Goal: Task Accomplishment & Management: Manage account settings

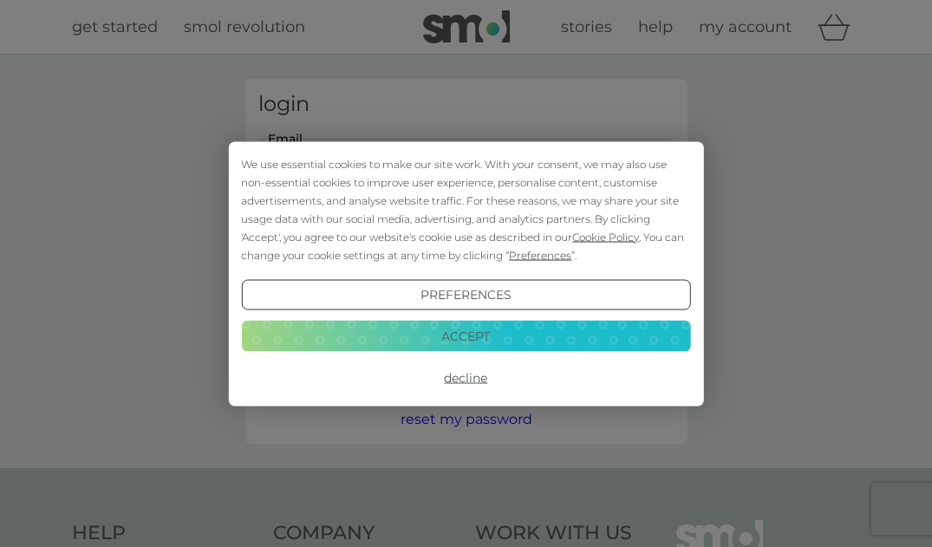
type input "[EMAIL_ADDRESS][DOMAIN_NAME]"
click at [466, 272] on button "Login" at bounding box center [466, 273] width 416 height 50
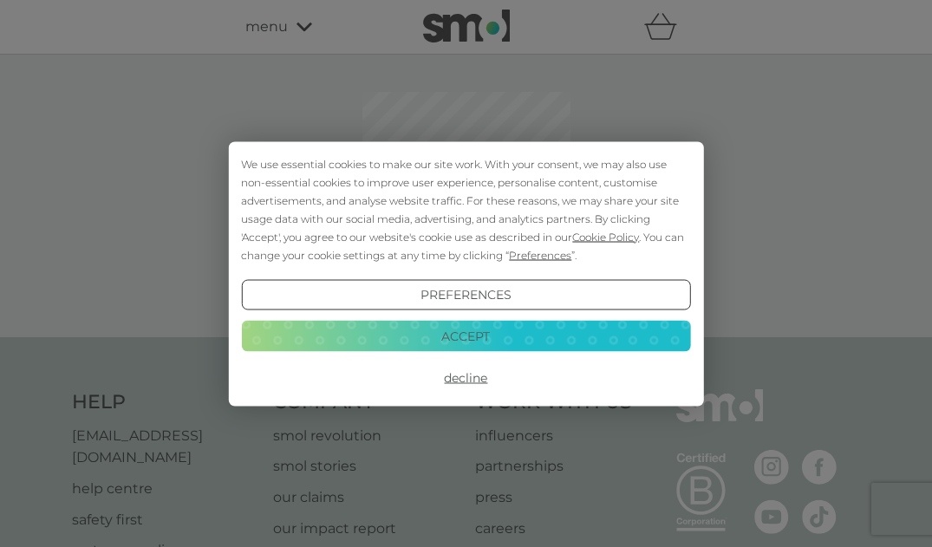
click at [462, 376] on button "Decline" at bounding box center [465, 378] width 449 height 31
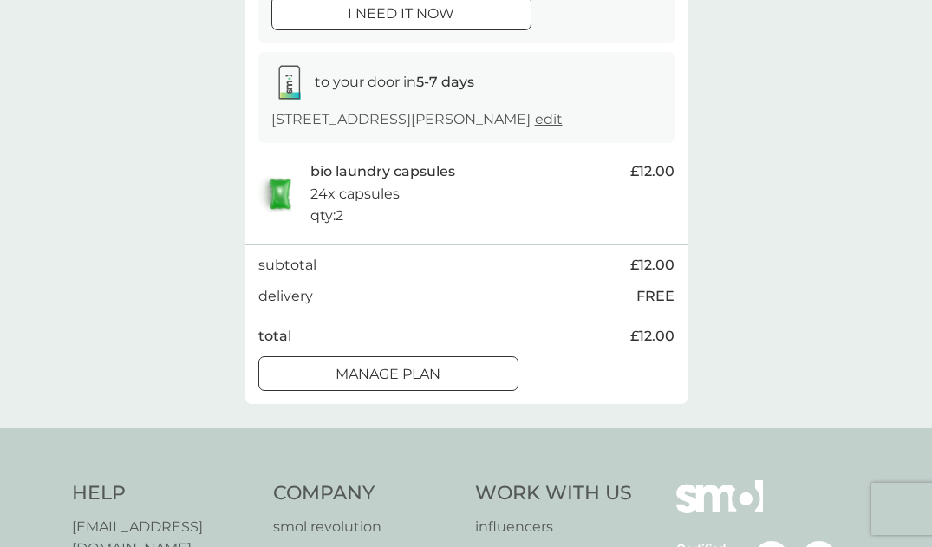
scroll to position [284, 0]
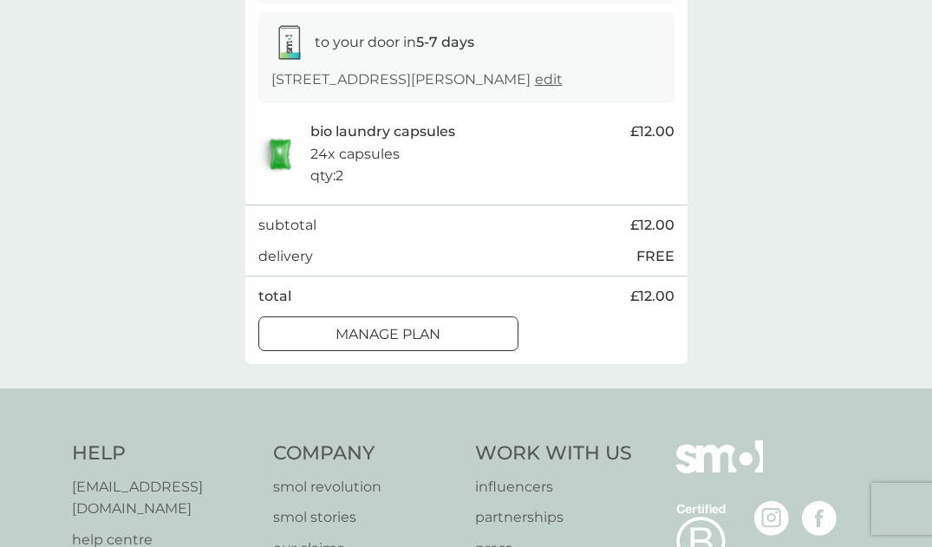
click at [447, 346] on div "Manage plan" at bounding box center [388, 335] width 258 height 23
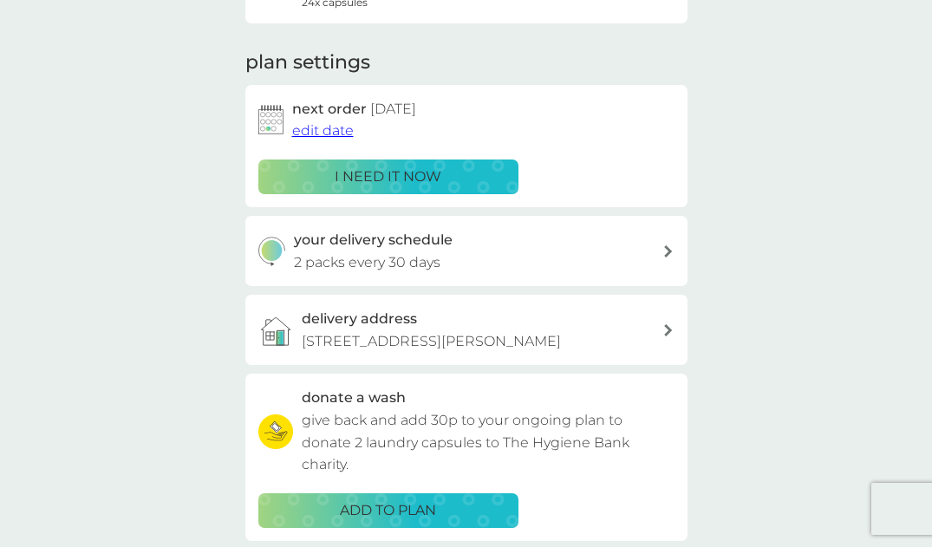
scroll to position [141, 0]
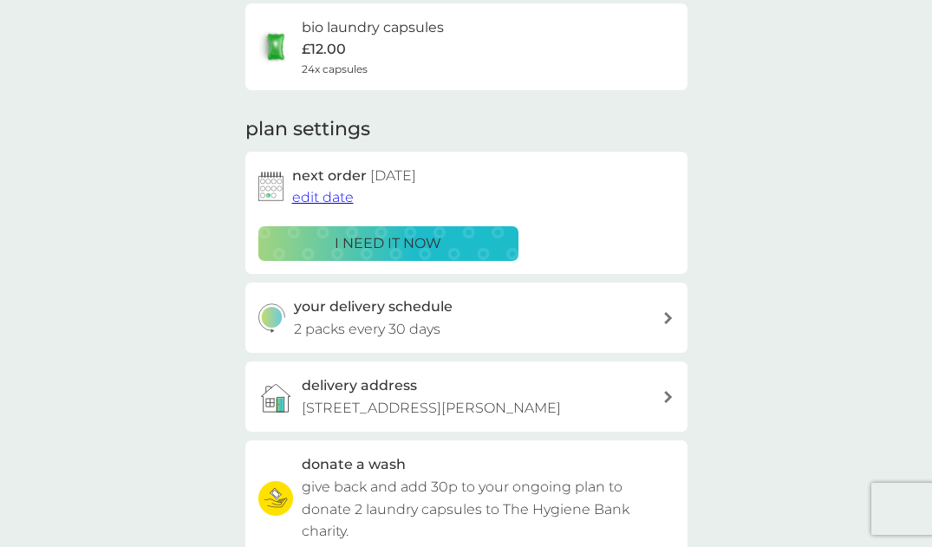
click at [668, 312] on icon at bounding box center [668, 318] width 9 height 12
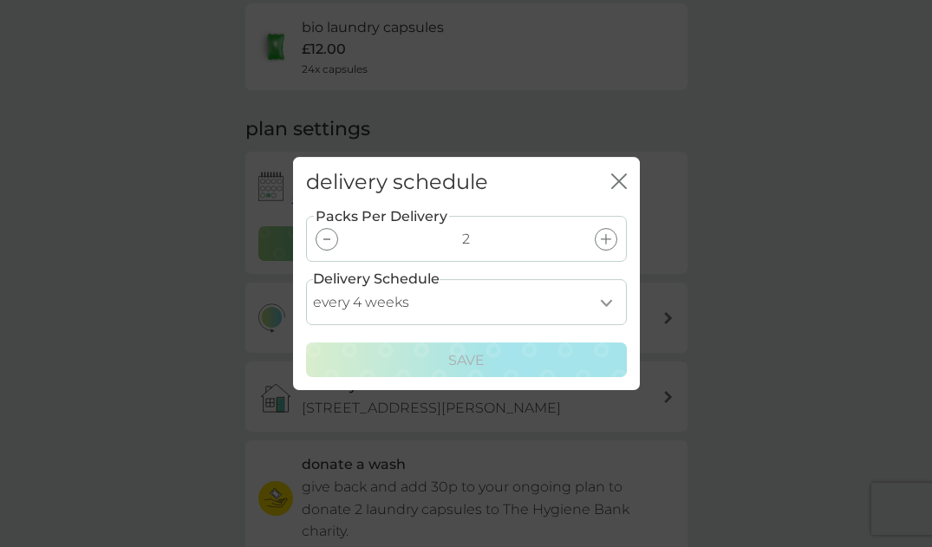
select select "42"
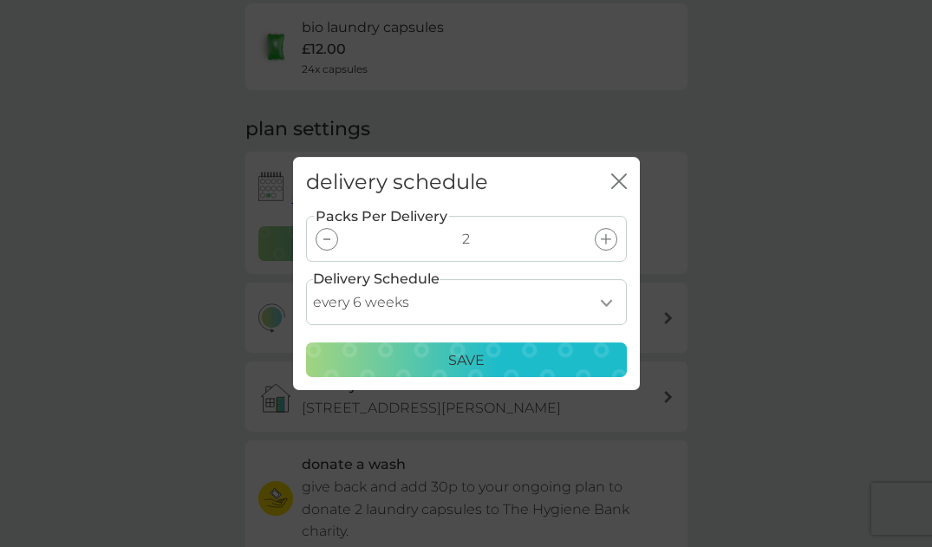
click at [526, 352] on div "Save" at bounding box center [466, 361] width 298 height 23
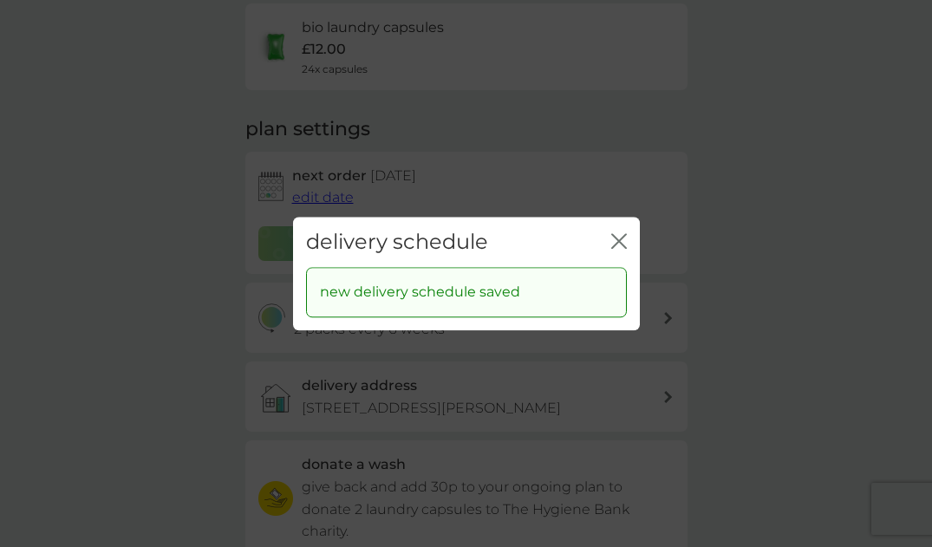
click at [621, 238] on icon "close" at bounding box center [619, 241] width 16 height 16
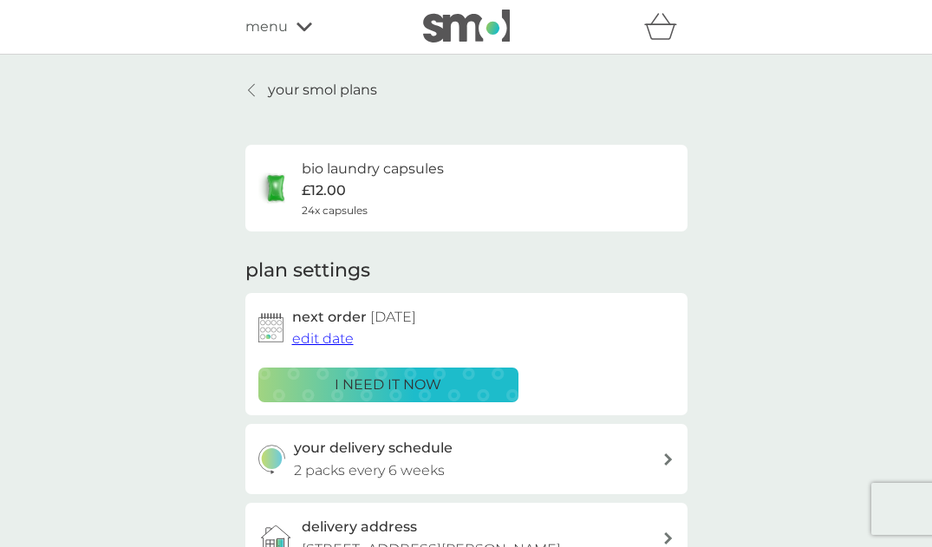
scroll to position [0, 0]
